Goal: Information Seeking & Learning: Learn about a topic

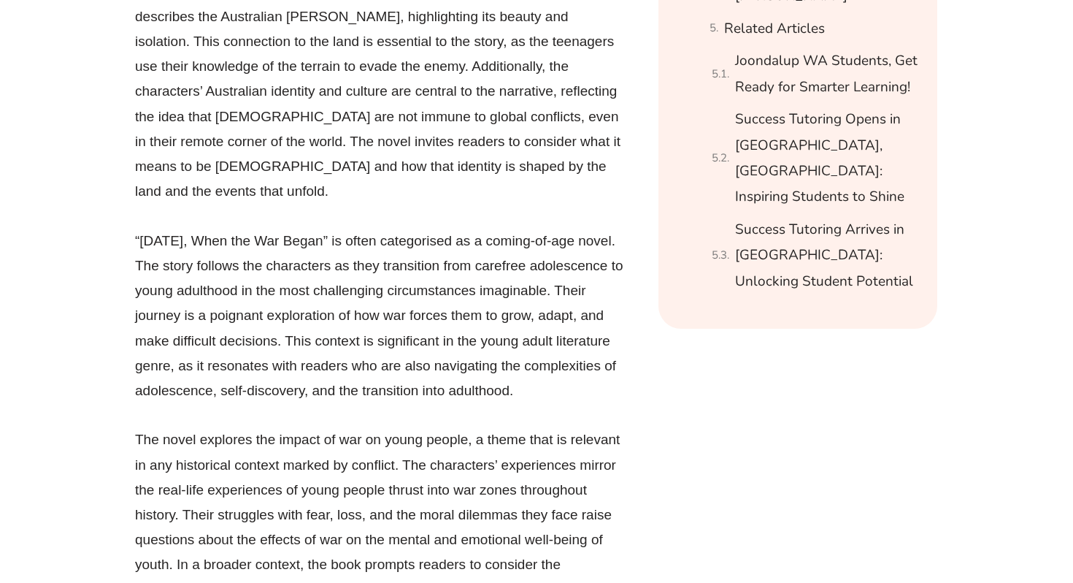
scroll to position [1961, 0]
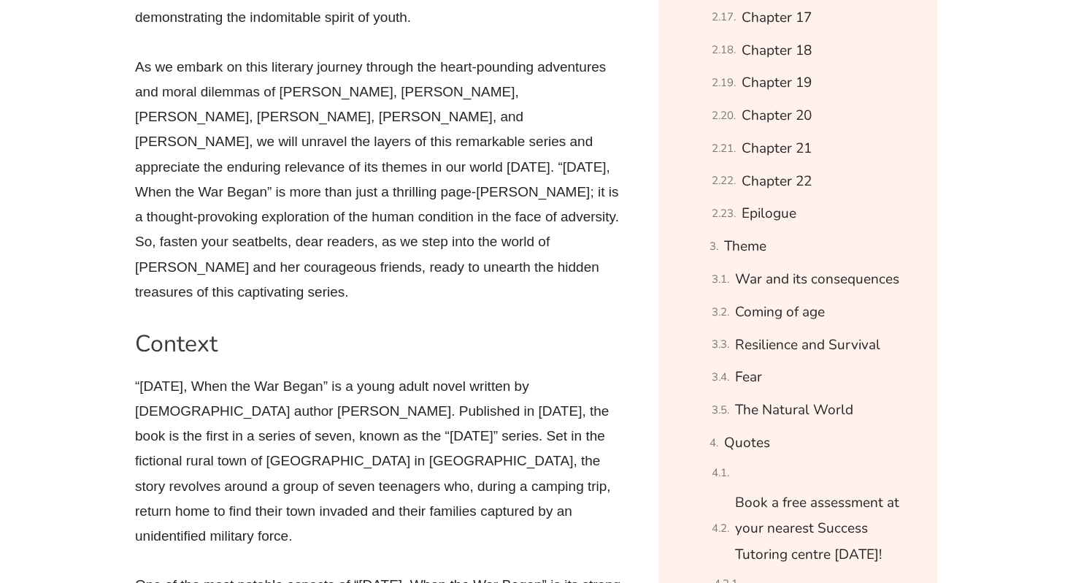
scroll to position [1460, 0]
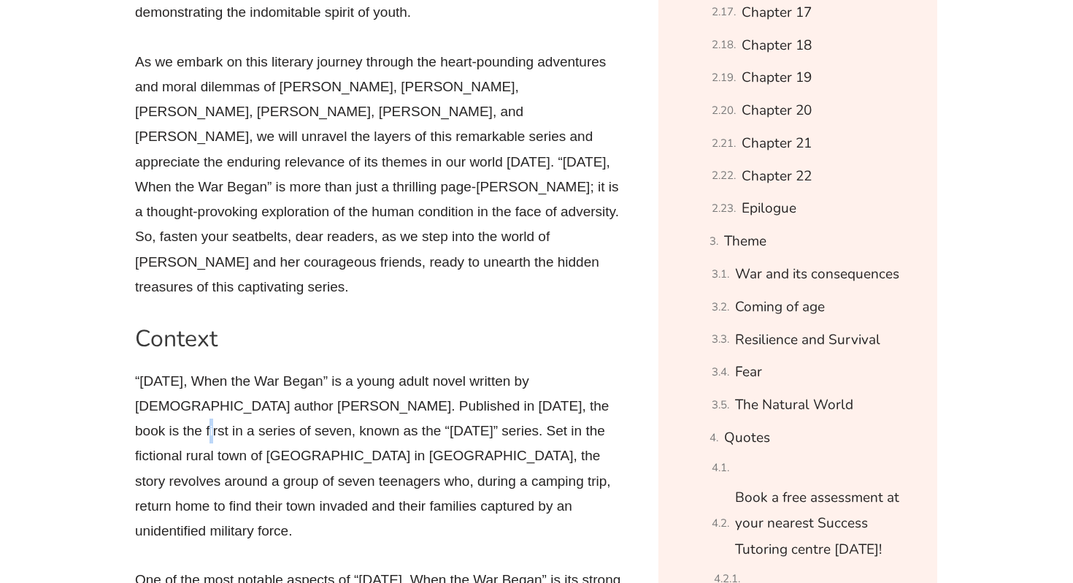
click at [538, 388] on p "“[DATE], When the War Began” is a young adult novel written by [DEMOGRAPHIC_DAT…" at bounding box center [379, 456] width 489 height 175
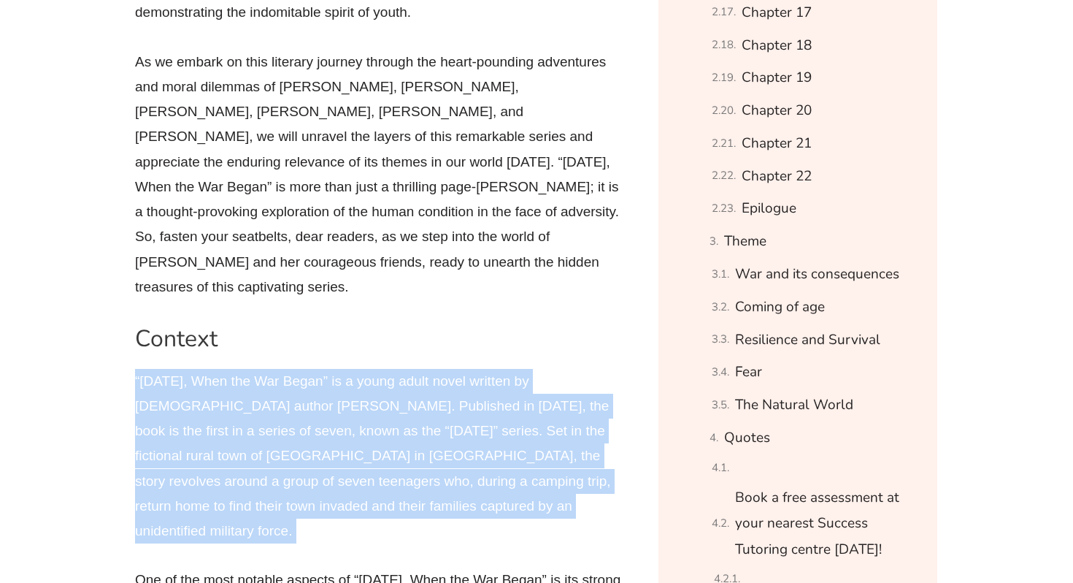
click at [538, 388] on p "“[DATE], When the War Began” is a young adult novel written by [DEMOGRAPHIC_DAT…" at bounding box center [379, 456] width 489 height 175
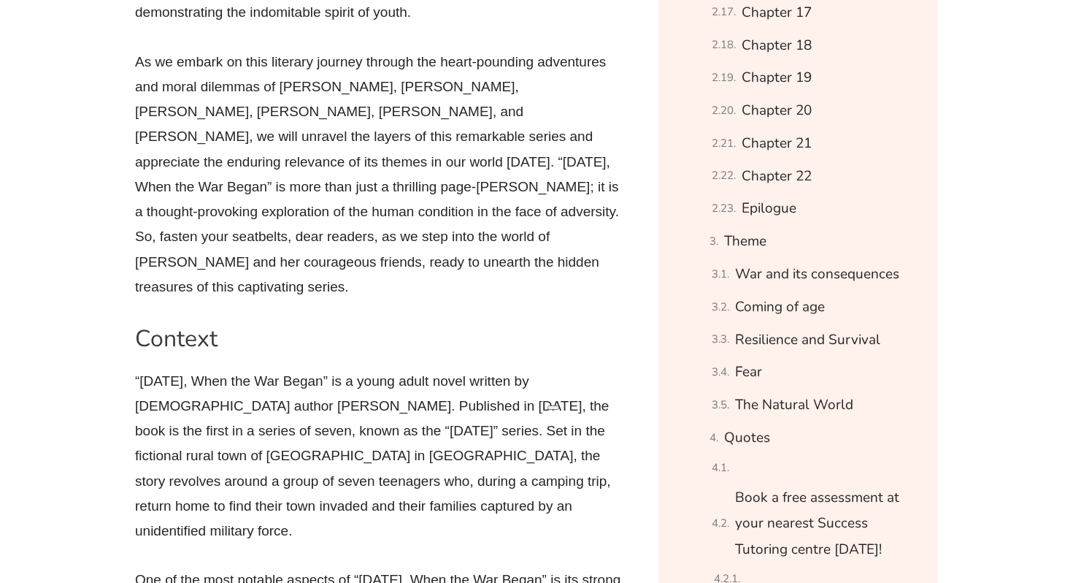
click at [538, 391] on p "“[DATE], When the War Began” is a young adult novel written by [DEMOGRAPHIC_DAT…" at bounding box center [379, 456] width 489 height 175
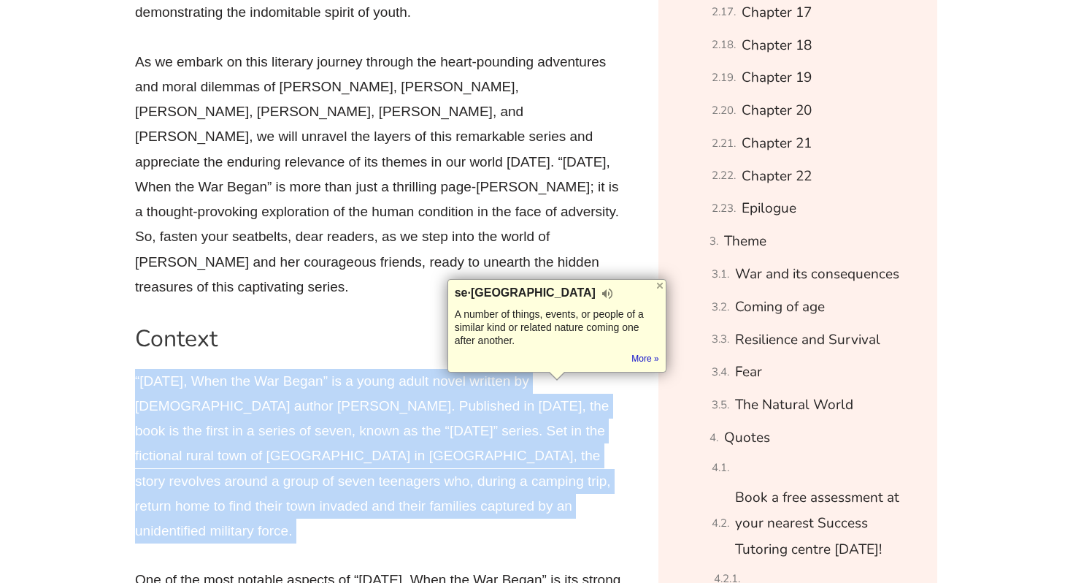
click at [538, 391] on p "“[DATE], When the War Began” is a young adult novel written by [DEMOGRAPHIC_DAT…" at bounding box center [379, 456] width 489 height 175
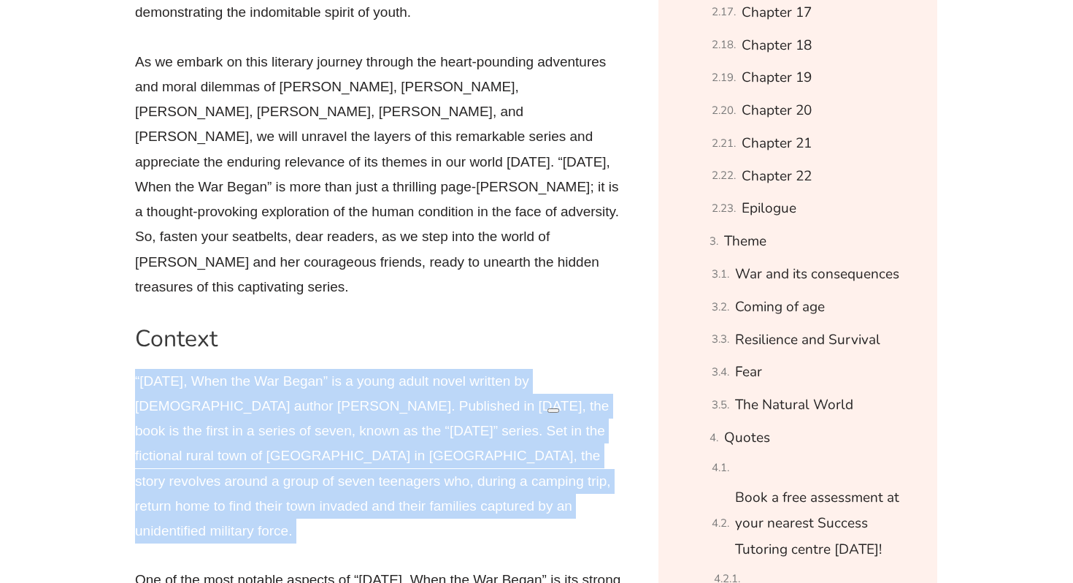
click at [538, 391] on p "“[DATE], When the War Began” is a young adult novel written by [DEMOGRAPHIC_DAT…" at bounding box center [379, 456] width 489 height 175
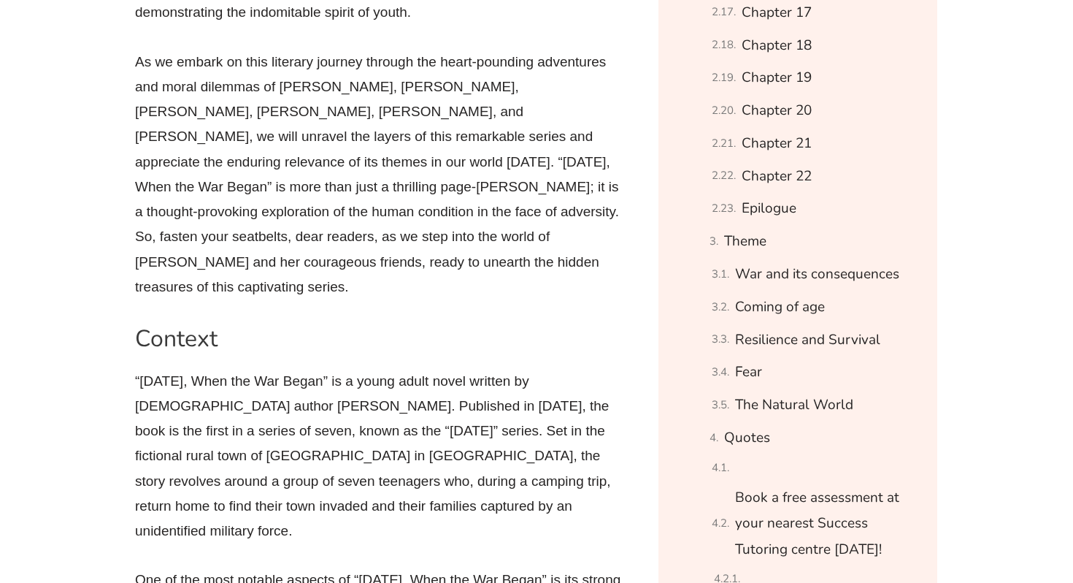
click at [538, 391] on p "“[DATE], When the War Began” is a young adult novel written by [DEMOGRAPHIC_DAT…" at bounding box center [379, 456] width 489 height 175
click at [539, 392] on p "“[DATE], When the War Began” is a young adult novel written by [DEMOGRAPHIC_DAT…" at bounding box center [379, 456] width 489 height 175
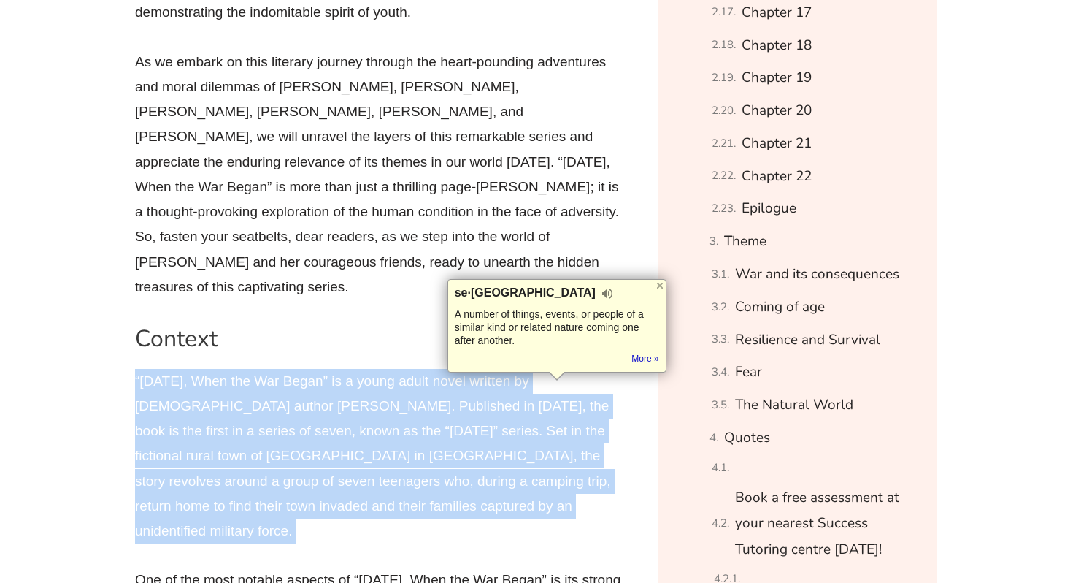
click at [539, 392] on p "“[DATE], When the War Began” is a young adult novel written by [DEMOGRAPHIC_DAT…" at bounding box center [379, 456] width 489 height 175
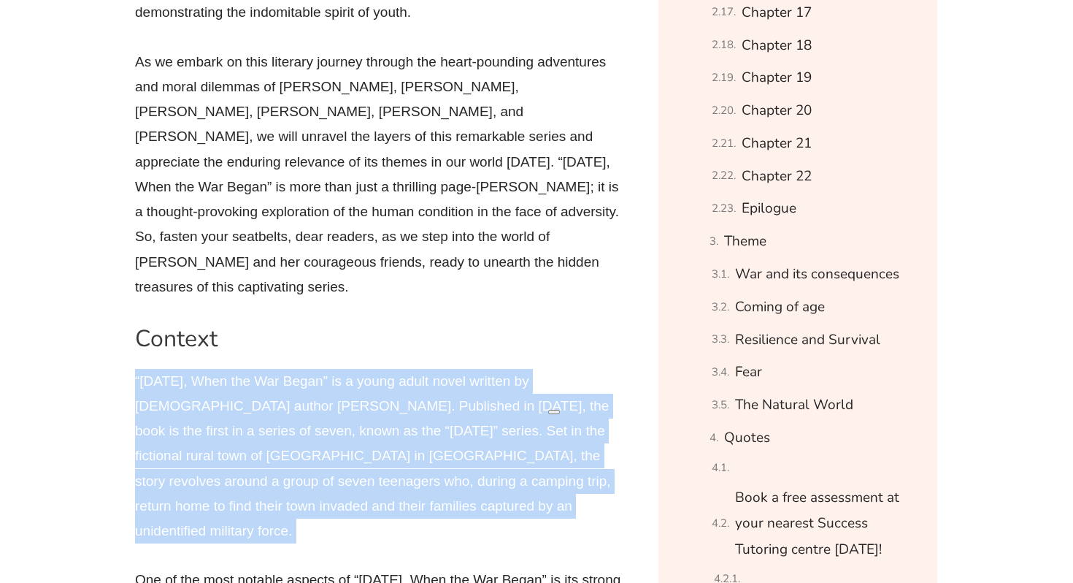
click at [539, 392] on p "“[DATE], When the War Began” is a young adult novel written by [DEMOGRAPHIC_DAT…" at bounding box center [379, 456] width 489 height 175
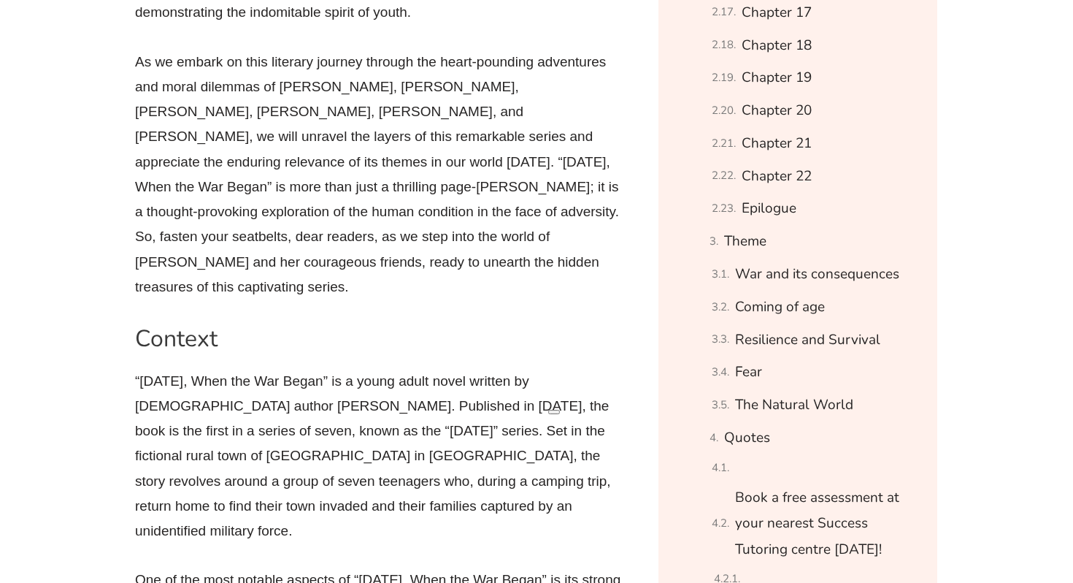
click at [550, 331] on h2 "Context" at bounding box center [379, 338] width 489 height 31
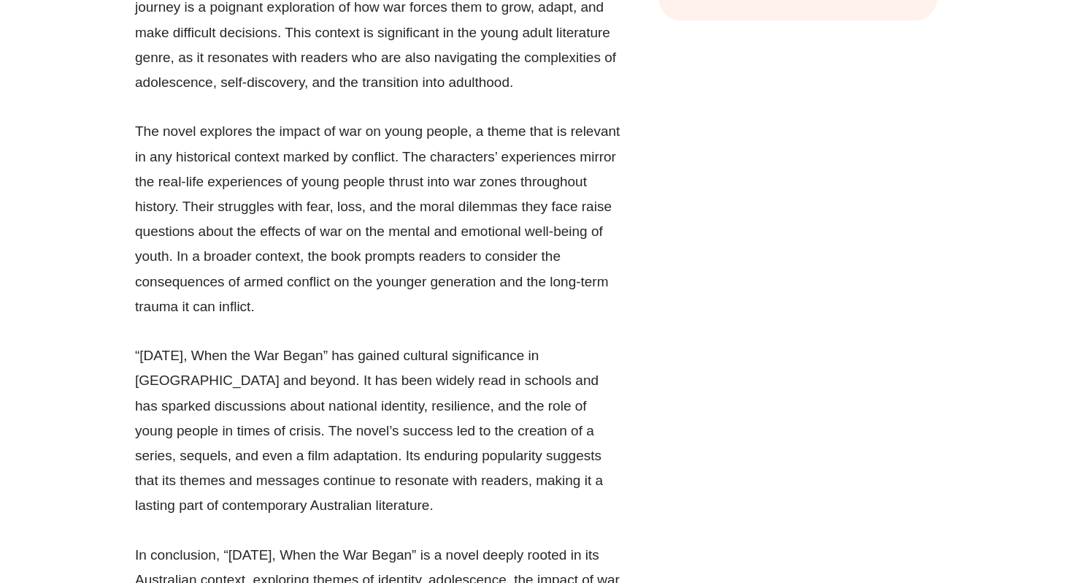
scroll to position [2382, 0]
click at [472, 280] on p "The novel explores the impact of war on young people, a theme that is relevant …" at bounding box center [379, 218] width 489 height 200
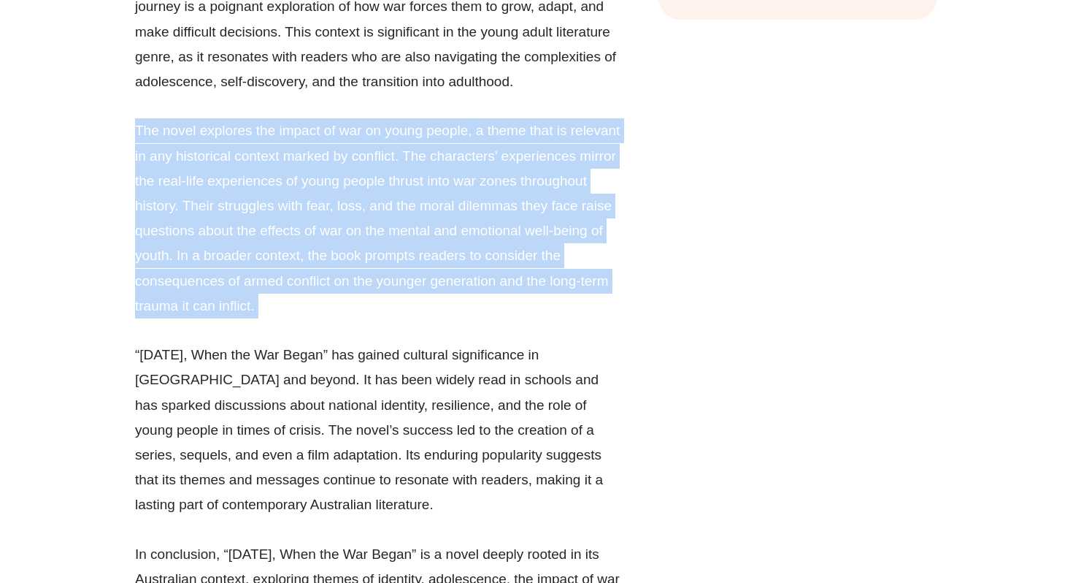
click at [472, 280] on p "The novel explores the impact of war on young people, a theme that is relevant …" at bounding box center [379, 218] width 489 height 200
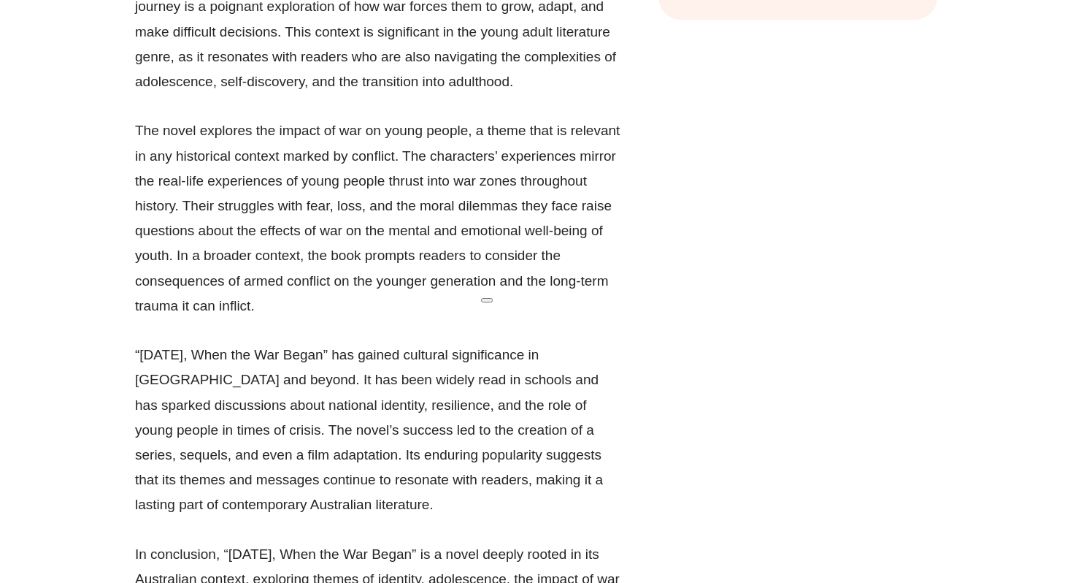
click at [333, 296] on p "The novel explores the impact of war on young people, a theme that is relevant …" at bounding box center [379, 218] width 489 height 200
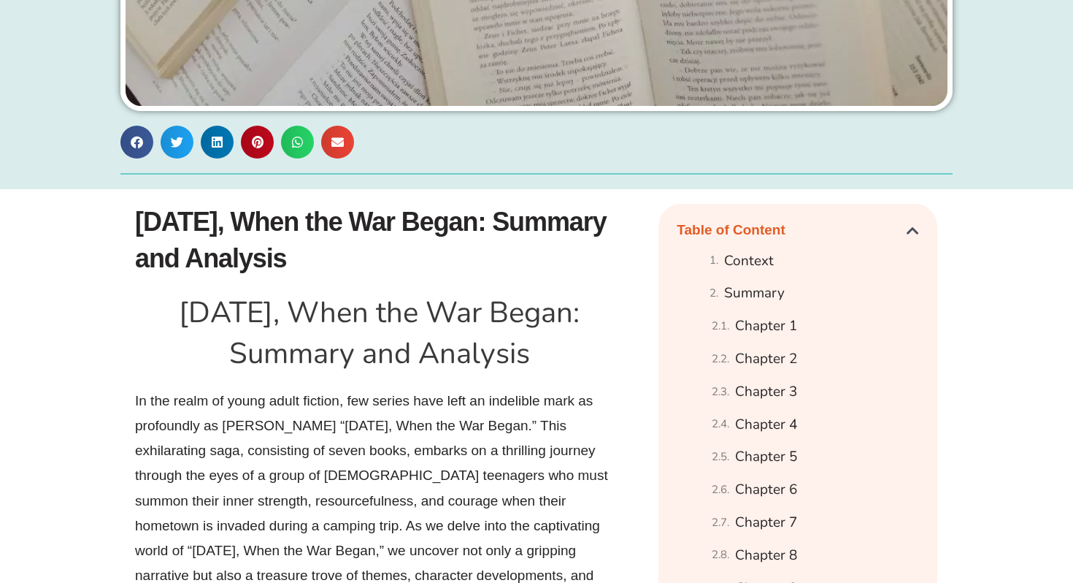
scroll to position [0, 0]
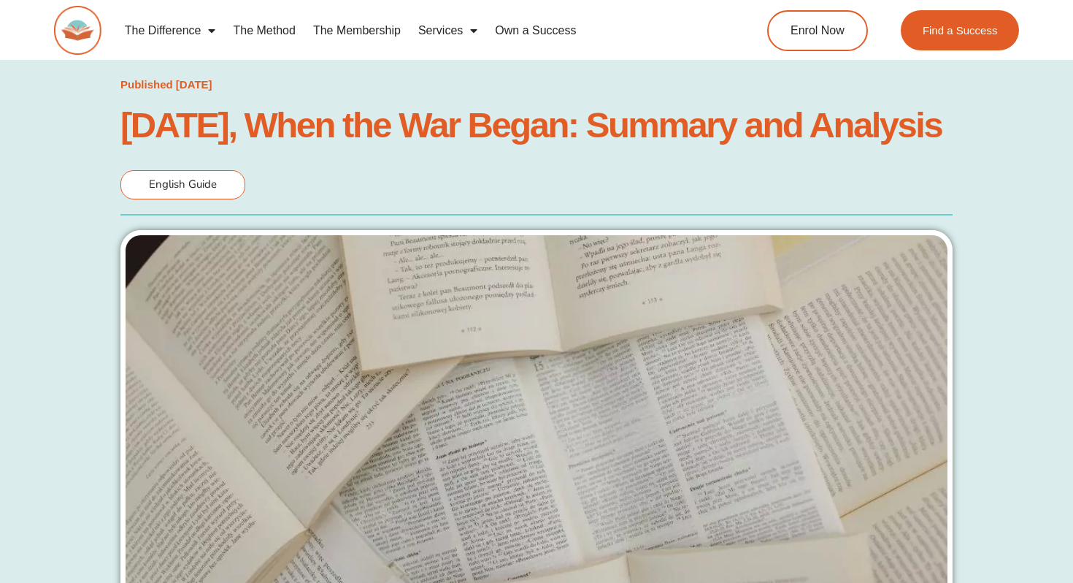
click at [200, 191] on span "English Guide" at bounding box center [183, 184] width 68 height 15
click at [186, 83] on time "[DATE]" at bounding box center [194, 84] width 37 height 12
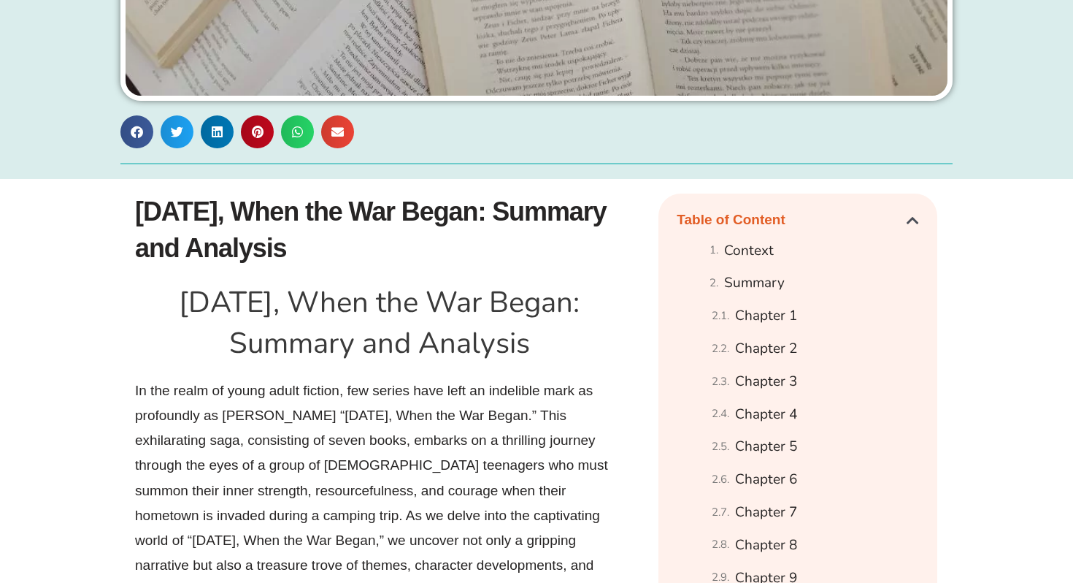
scroll to position [632, 0]
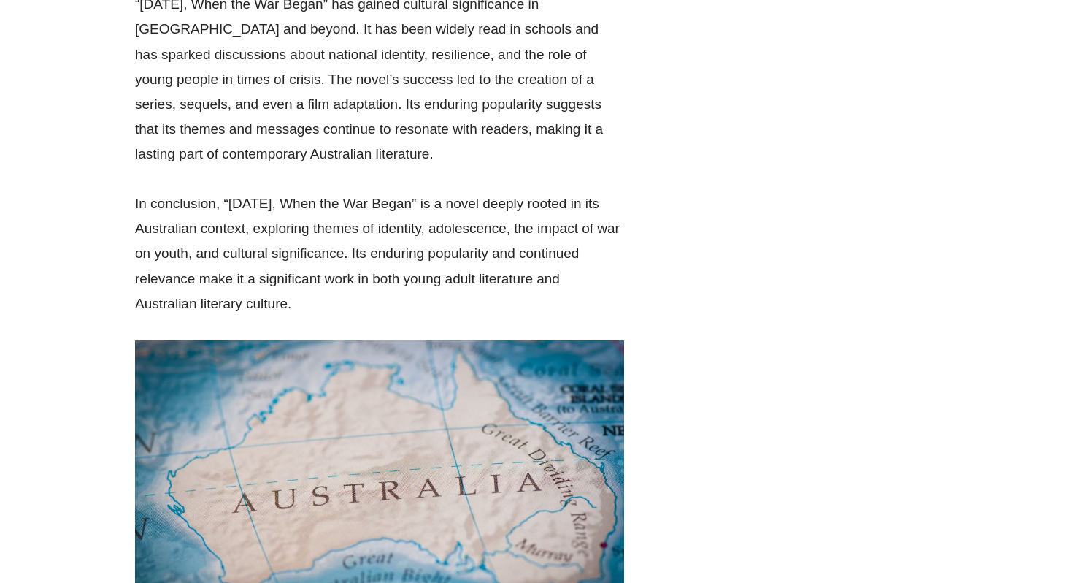
scroll to position [2730, 0]
